Goal: Navigation & Orientation: Find specific page/section

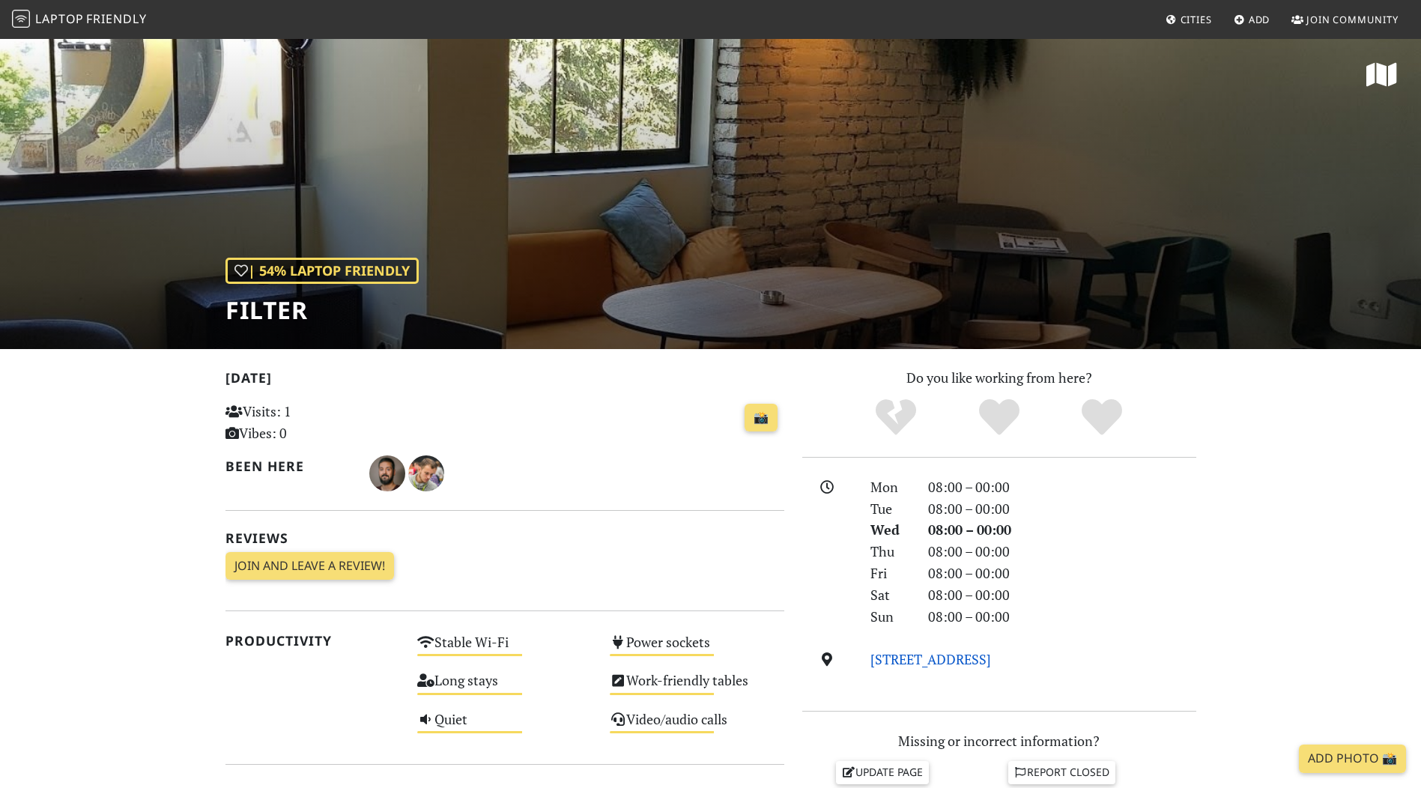
click at [950, 663] on link "Lješka 1, Beograd, Belgrade" at bounding box center [931, 659] width 121 height 18
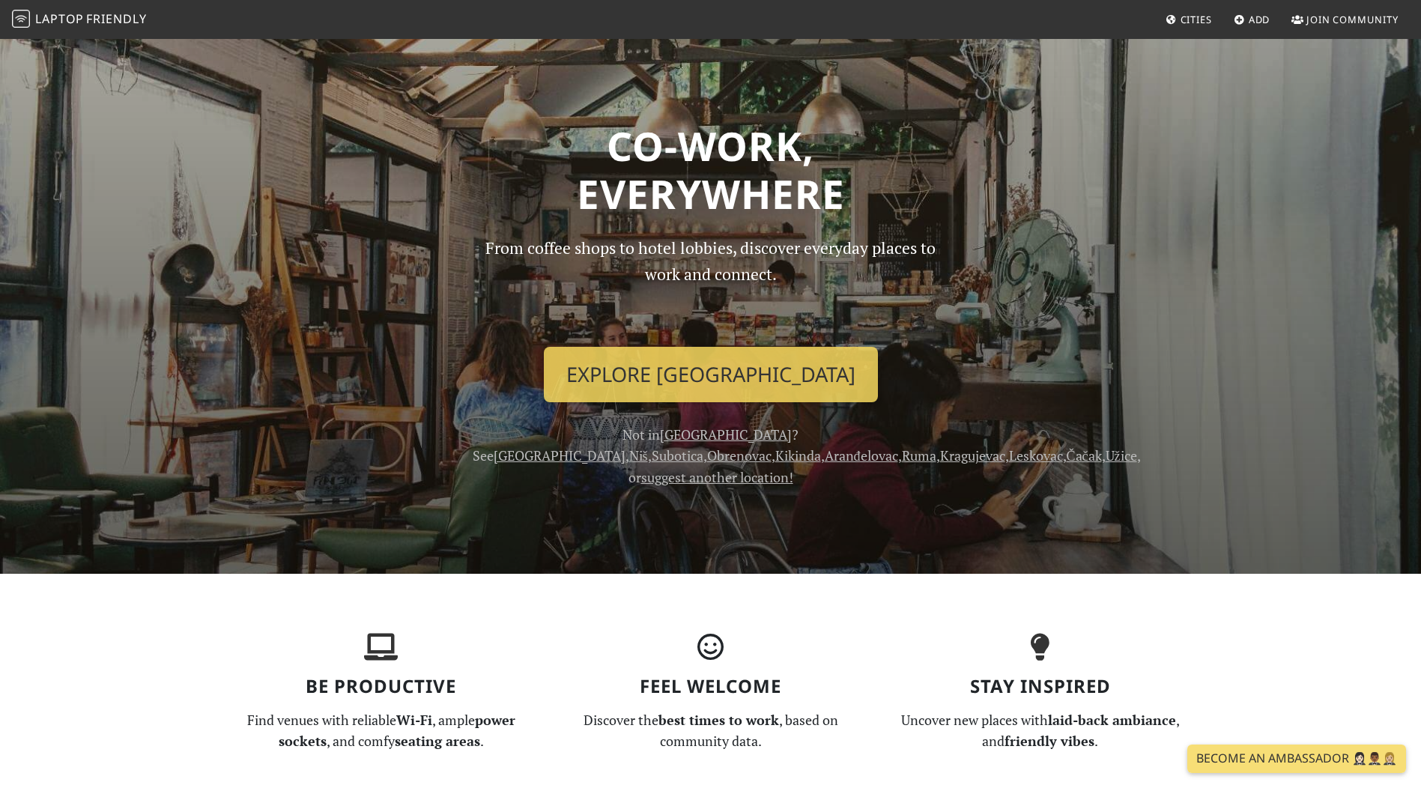
click at [112, 23] on span "Friendly" at bounding box center [116, 18] width 60 height 16
click at [1174, 24] on icon at bounding box center [1172, 21] width 12 height 10
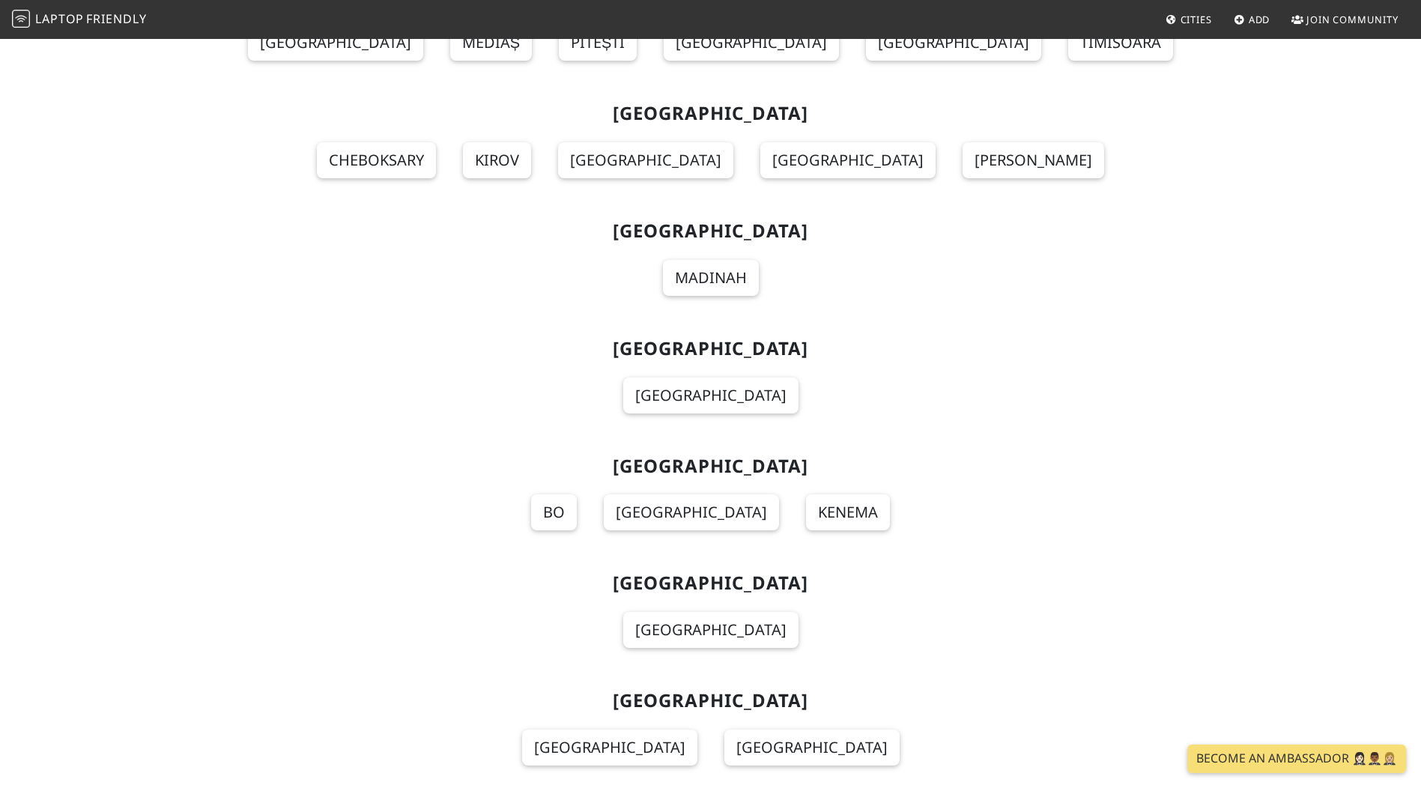
scroll to position [14310, 0]
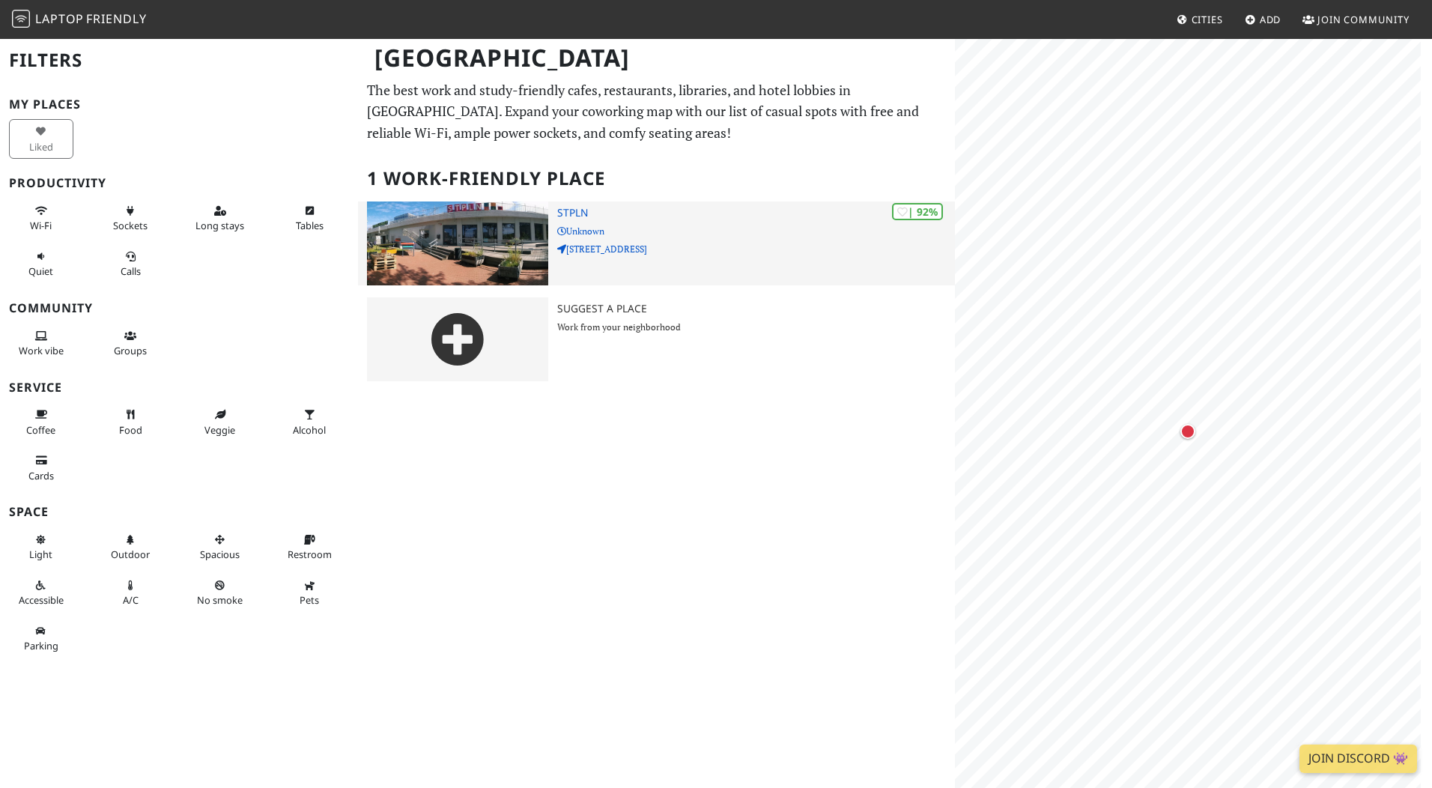
click at [435, 252] on img at bounding box center [457, 244] width 181 height 84
